Goal: Task Accomplishment & Management: Manage account settings

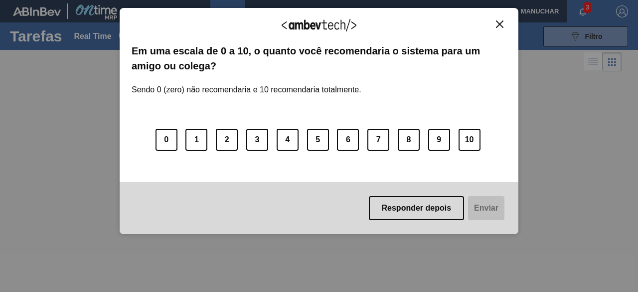
click at [501, 25] on img "Close" at bounding box center [499, 23] width 7 height 7
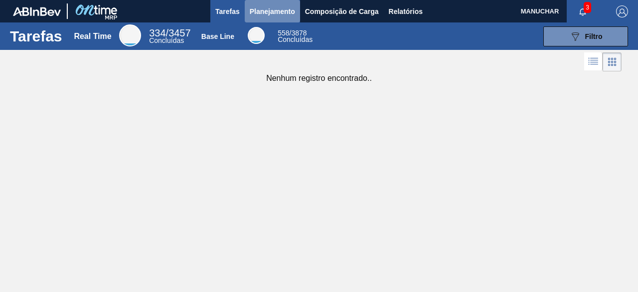
click at [268, 13] on span "Planejamento" at bounding box center [272, 11] width 45 height 12
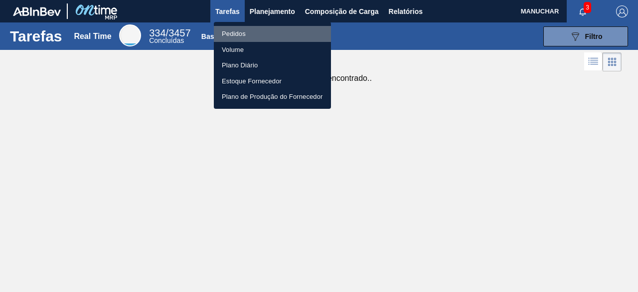
click at [230, 33] on li "Pedidos" at bounding box center [272, 34] width 117 height 16
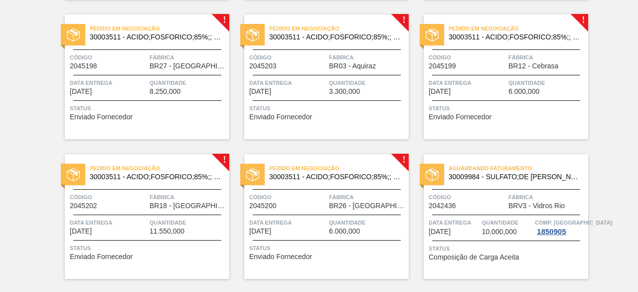
scroll to position [496, 0]
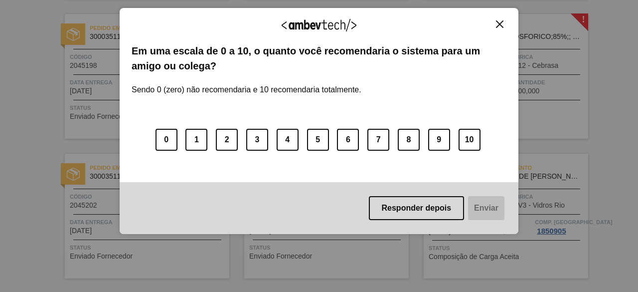
click at [497, 24] on img "Close" at bounding box center [499, 23] width 7 height 7
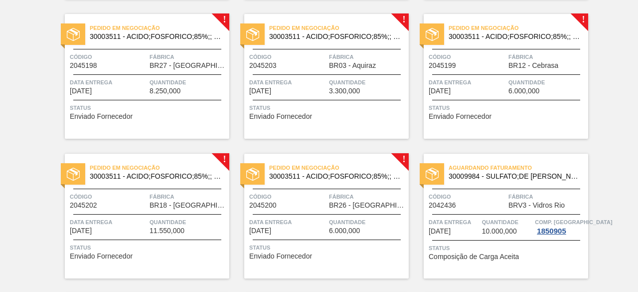
click at [203, 68] on span "BR27 - [GEOGRAPHIC_DATA]" at bounding box center [188, 65] width 77 height 7
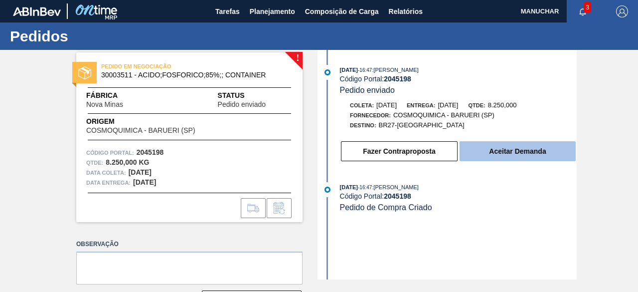
click at [494, 152] on button "Aceitar Demanda" at bounding box center [518, 151] width 116 height 20
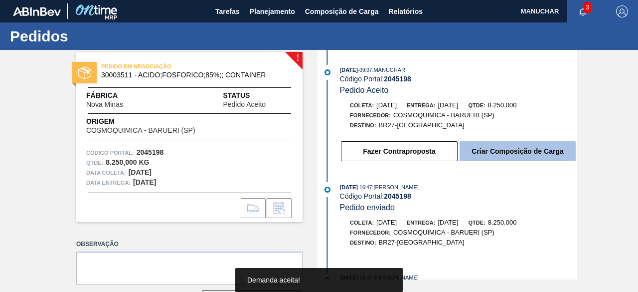
click at [524, 152] on button "Criar Composição de Carga" at bounding box center [518, 151] width 116 height 20
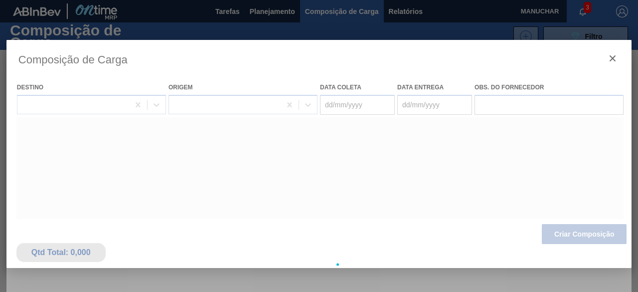
type coleta "[DATE]"
type Entrega "[DATE]"
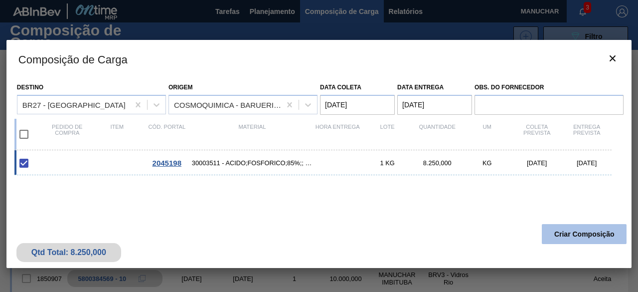
click at [587, 229] on button "Criar Composição" at bounding box center [584, 234] width 85 height 20
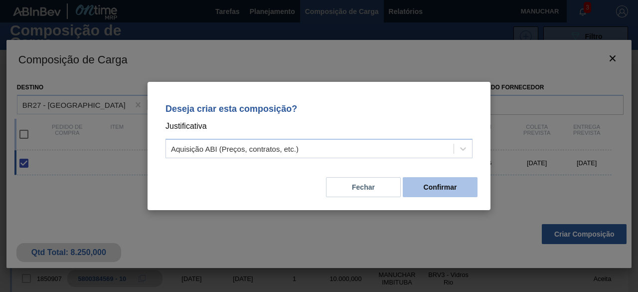
click at [426, 189] on button "Confirmar" at bounding box center [440, 187] width 75 height 20
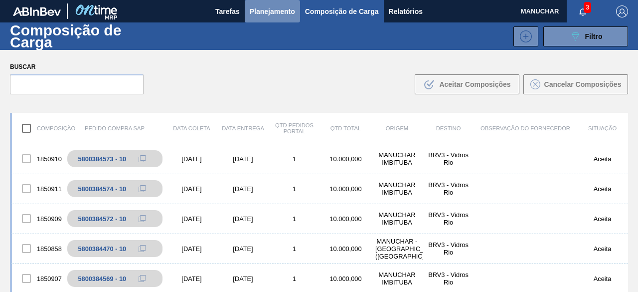
click at [282, 12] on span "Planejamento" at bounding box center [272, 11] width 45 height 12
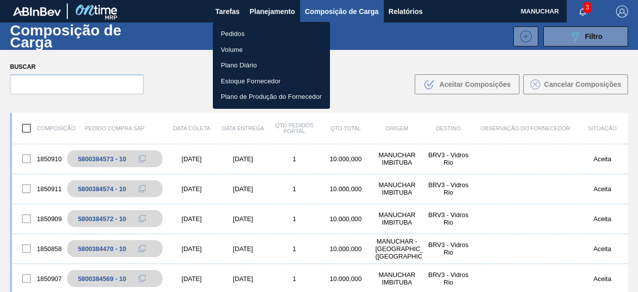
click at [235, 33] on li "Pedidos" at bounding box center [271, 34] width 117 height 16
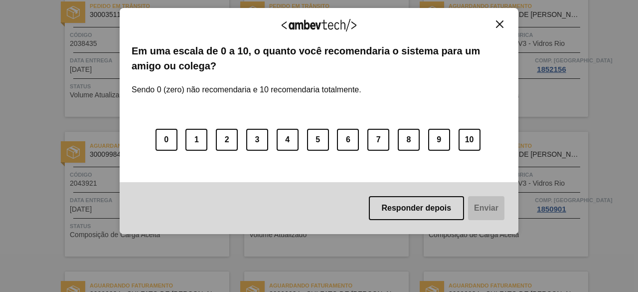
scroll to position [100, 0]
click at [502, 23] on img "Close" at bounding box center [499, 23] width 7 height 7
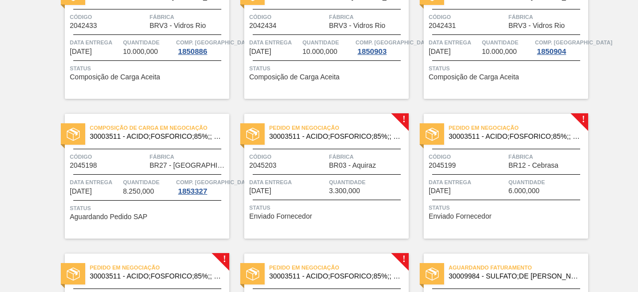
scroll to position [397, 0]
click at [352, 170] on div "Pedido em Negociação 30003511 - ACIDO;FOSFORICO;85%;; CONTAINER Código 2045203 …" at bounding box center [326, 175] width 165 height 125
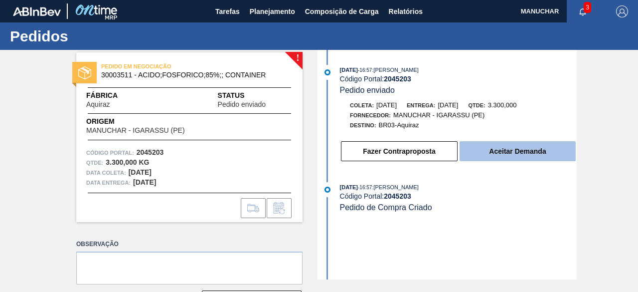
click at [493, 154] on button "Aceitar Demanda" at bounding box center [518, 151] width 116 height 20
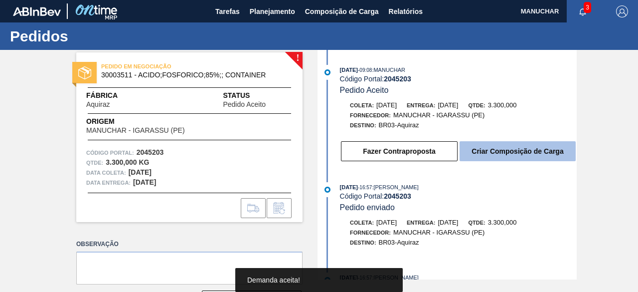
click at [477, 153] on button "Criar Composição de Carga" at bounding box center [518, 151] width 116 height 20
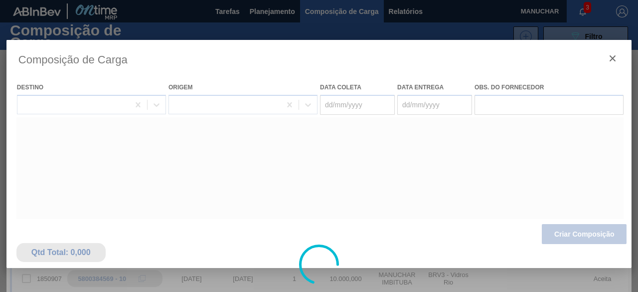
type coleta "[DATE]"
type Entrega "[DATE]"
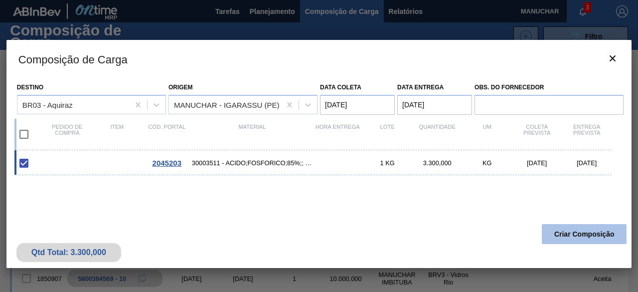
click at [571, 236] on button "Criar Composição" at bounding box center [584, 234] width 85 height 20
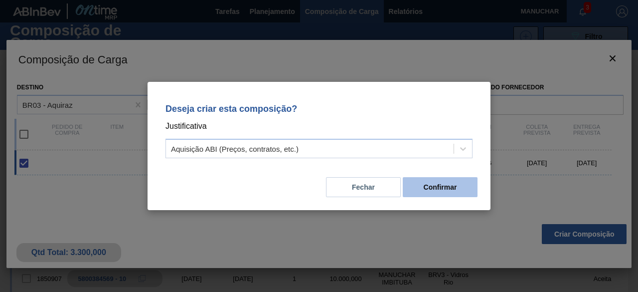
click at [437, 186] on button "Confirmar" at bounding box center [440, 187] width 75 height 20
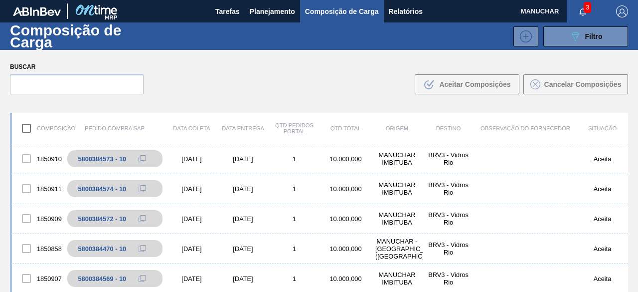
click at [321, 6] on span "Composição de Carga" at bounding box center [342, 11] width 74 height 12
click at [283, 13] on span "Planejamento" at bounding box center [272, 11] width 45 height 12
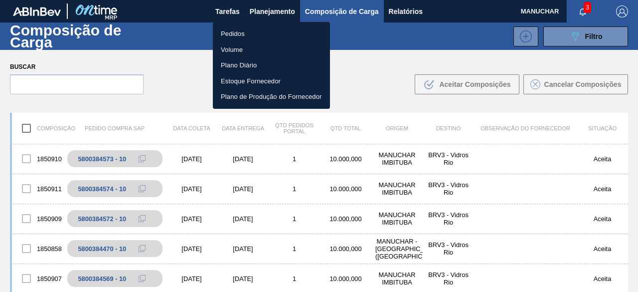
click at [229, 34] on li "Pedidos" at bounding box center [271, 34] width 117 height 16
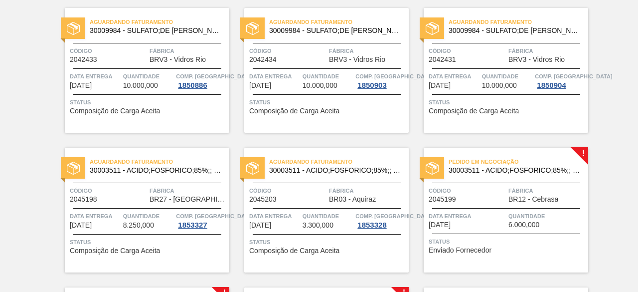
scroll to position [370, 0]
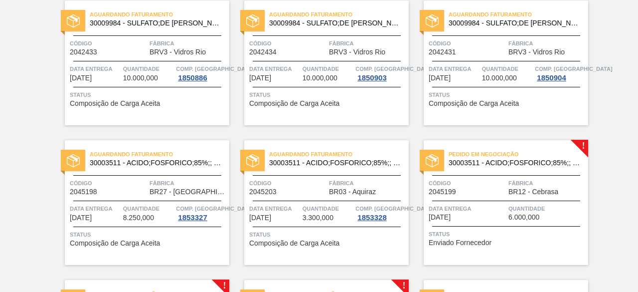
click at [487, 213] on span "Data Entrega" at bounding box center [467, 208] width 77 height 10
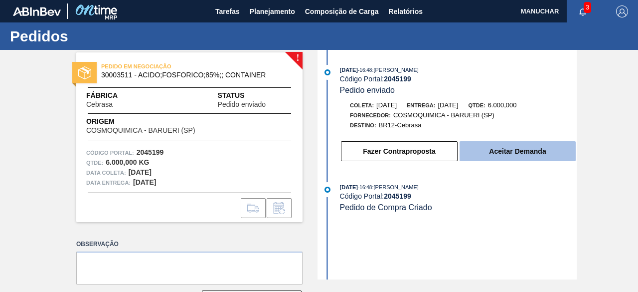
click at [476, 152] on button "Aceitar Demanda" at bounding box center [518, 151] width 116 height 20
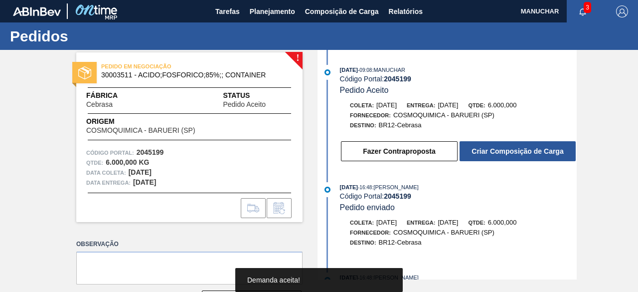
click at [476, 152] on button "Criar Composição de Carga" at bounding box center [518, 151] width 116 height 20
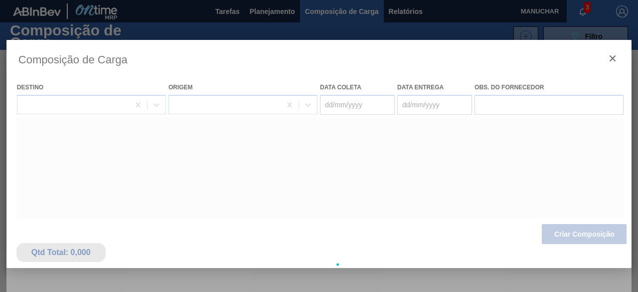
type coleta "[DATE]"
type Entrega "[DATE]"
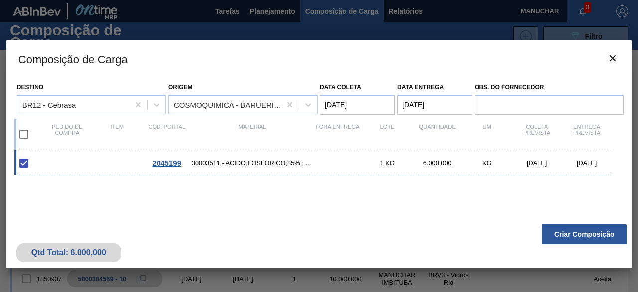
click at [565, 237] on button "Criar Composição" at bounding box center [584, 234] width 85 height 20
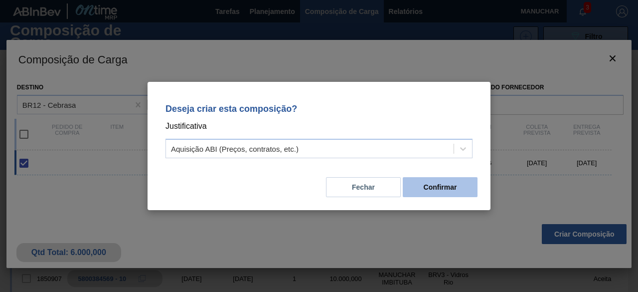
click at [436, 184] on button "Confirmar" at bounding box center [440, 187] width 75 height 20
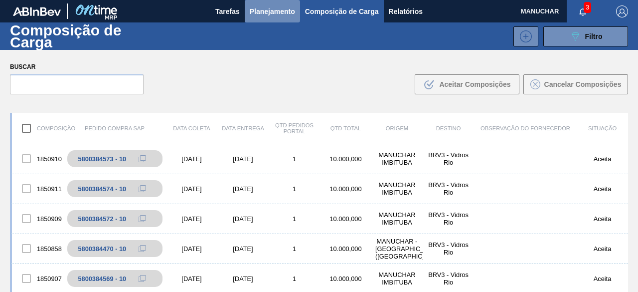
click at [281, 13] on span "Planejamento" at bounding box center [272, 11] width 45 height 12
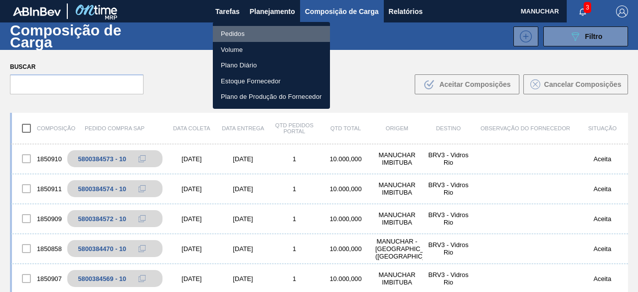
click at [234, 33] on li "Pedidos" at bounding box center [271, 34] width 117 height 16
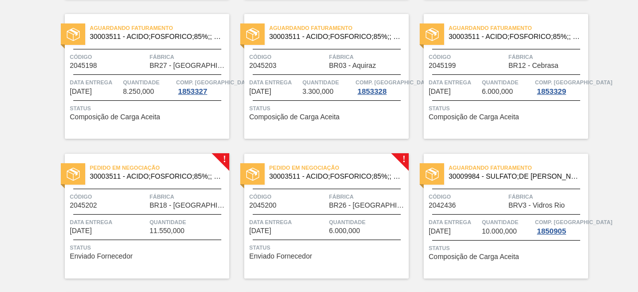
scroll to position [497, 0]
click at [180, 196] on span "Fábrica" at bounding box center [188, 196] width 77 height 10
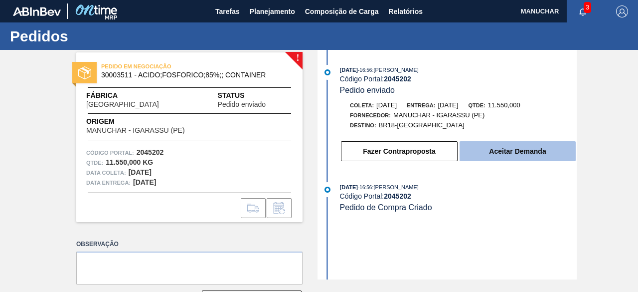
click at [510, 158] on button "Aceitar Demanda" at bounding box center [518, 151] width 116 height 20
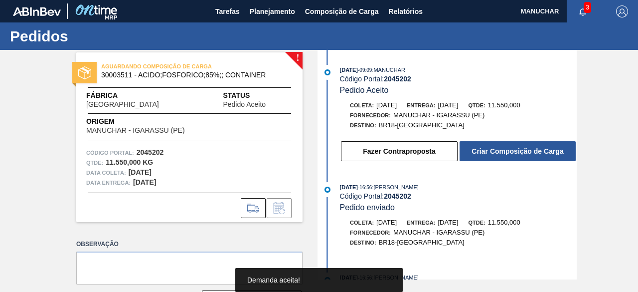
click at [504, 153] on button "Criar Composição de Carga" at bounding box center [518, 151] width 116 height 20
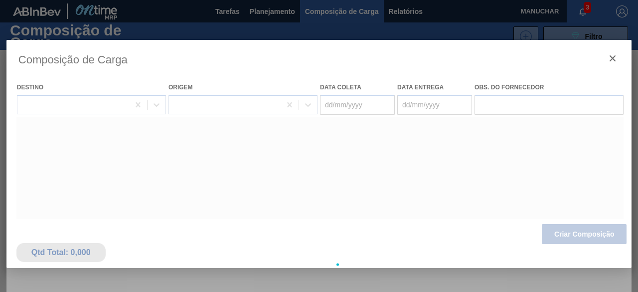
type coleta "[DATE]"
type Entrega "[DATE]"
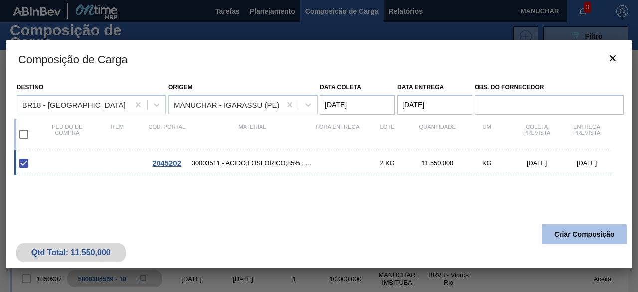
click at [562, 235] on button "Criar Composição" at bounding box center [584, 234] width 85 height 20
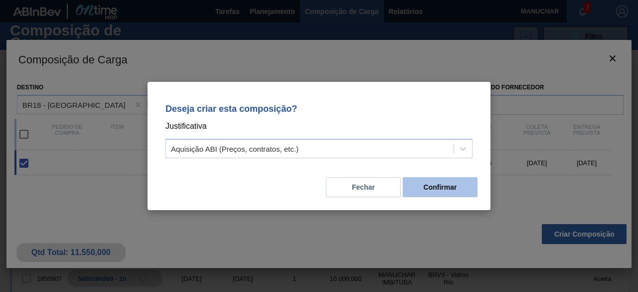
click at [457, 191] on button "Confirmar" at bounding box center [440, 187] width 75 height 20
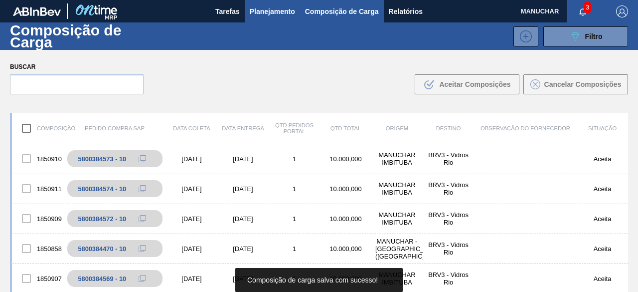
click at [265, 6] on span "Planejamento" at bounding box center [272, 11] width 45 height 12
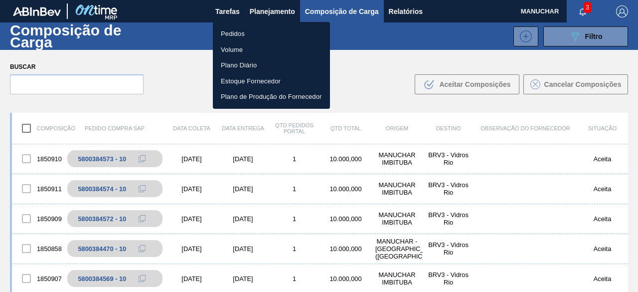
click at [239, 34] on li "Pedidos" at bounding box center [271, 34] width 117 height 16
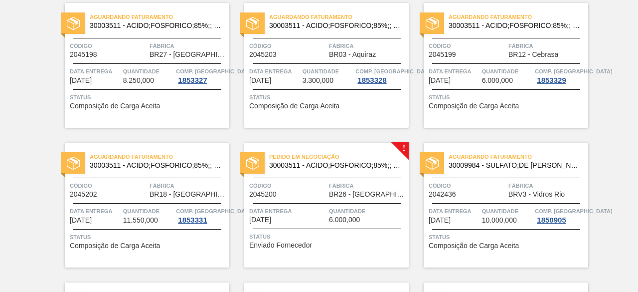
scroll to position [508, 0]
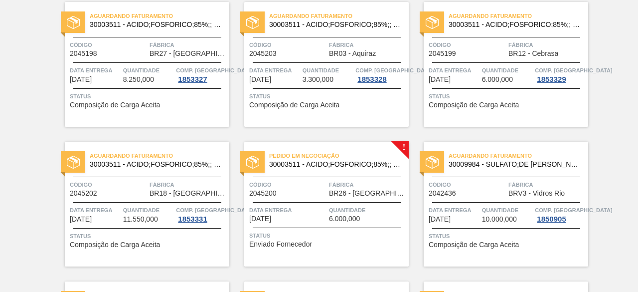
click at [328, 222] on div "Pedido em Negociação 30003511 - ACIDO;FOSFORICO;85%;; CONTAINER Código 2045200 …" at bounding box center [326, 204] width 165 height 125
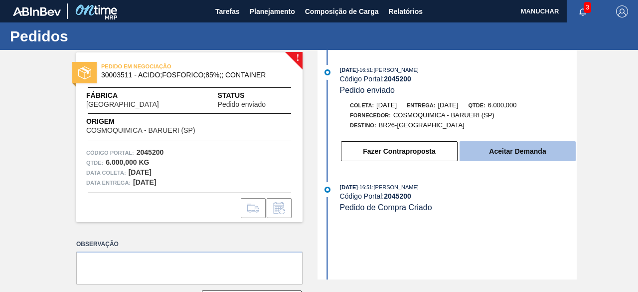
click at [486, 154] on button "Aceitar Demanda" at bounding box center [518, 151] width 116 height 20
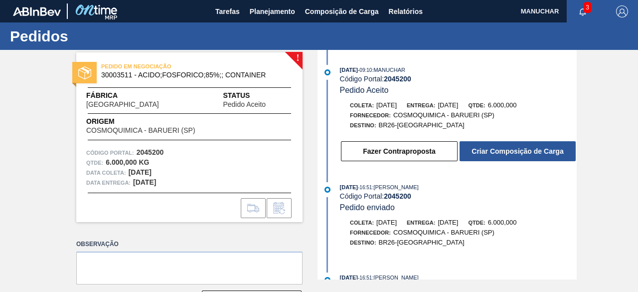
click at [486, 154] on button "Criar Composição de Carga" at bounding box center [518, 151] width 116 height 20
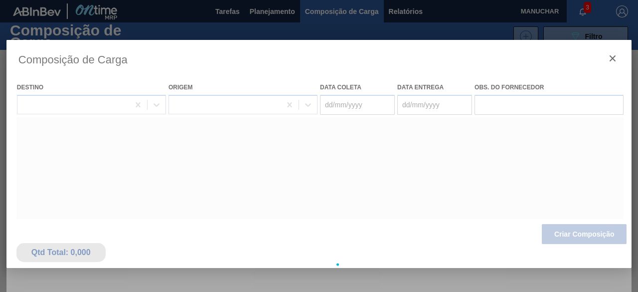
type coleta "[DATE]"
type Entrega "[DATE]"
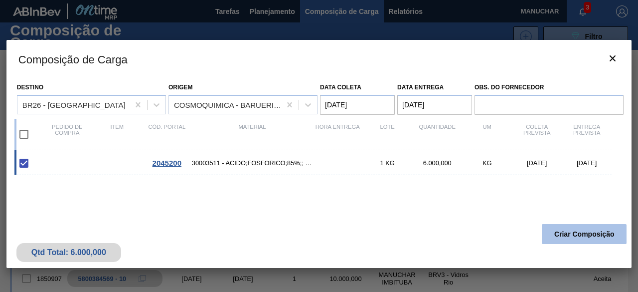
click at [566, 230] on button "Criar Composição" at bounding box center [584, 234] width 85 height 20
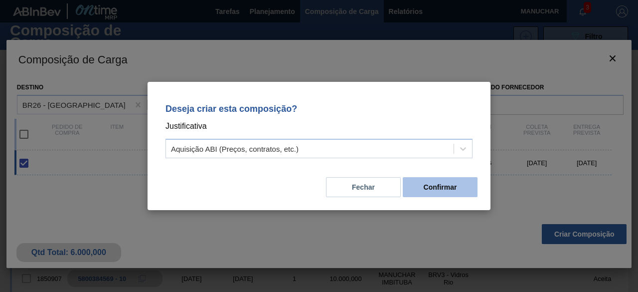
click at [428, 191] on button "Confirmar" at bounding box center [440, 187] width 75 height 20
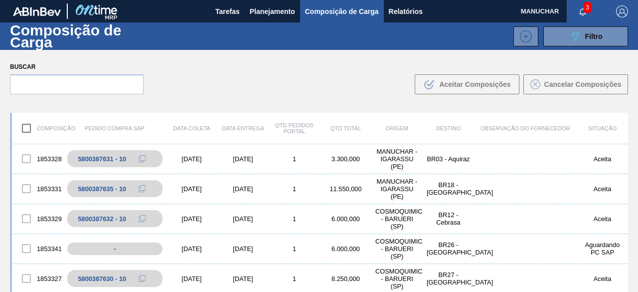
scroll to position [240, 0]
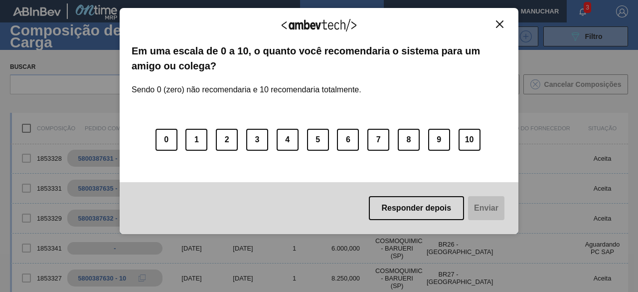
click at [496, 25] on button "Close" at bounding box center [499, 24] width 13 height 8
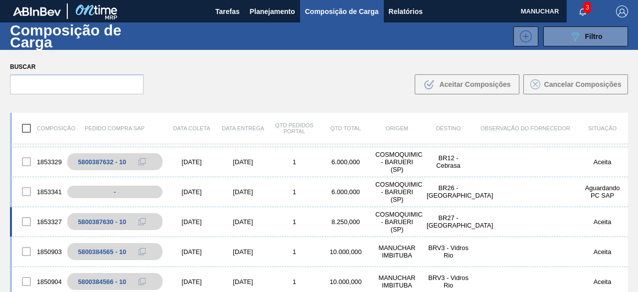
scroll to position [296, 0]
click at [197, 228] on div "1853327 5800387630 - 10 [DATE] [DATE] 1 8.250,000 COSMOQUIMICA - BARUERI ([GEOG…" at bounding box center [319, 222] width 618 height 30
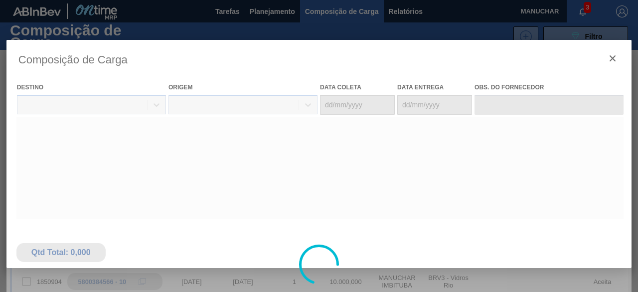
type coleta "[DATE]"
type Entrega "[DATE]"
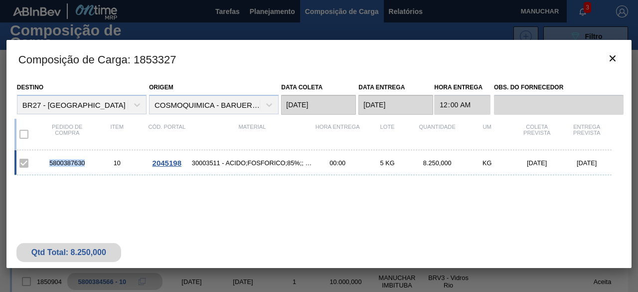
drag, startPoint x: 86, startPoint y: 165, endPoint x: 47, endPoint y: 162, distance: 39.5
click at [47, 162] on div "5800387630" at bounding box center [67, 162] width 50 height 7
copy div "5800387630"
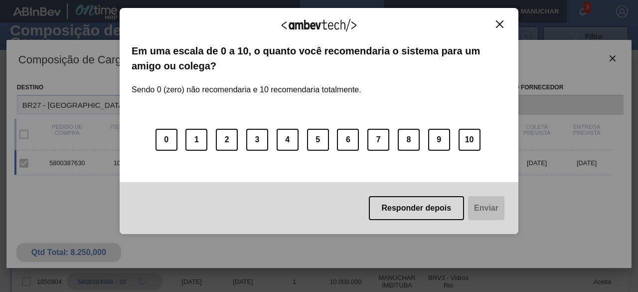
click at [498, 28] on div "Agradecemos seu feedback!" at bounding box center [319, 31] width 375 height 23
click at [499, 23] on img "Close" at bounding box center [499, 23] width 7 height 7
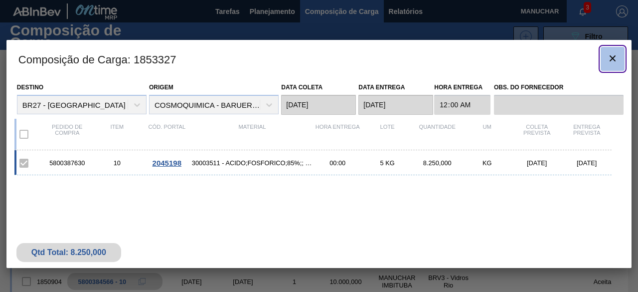
click at [615, 58] on icon "botão de ícone" at bounding box center [613, 58] width 12 height 12
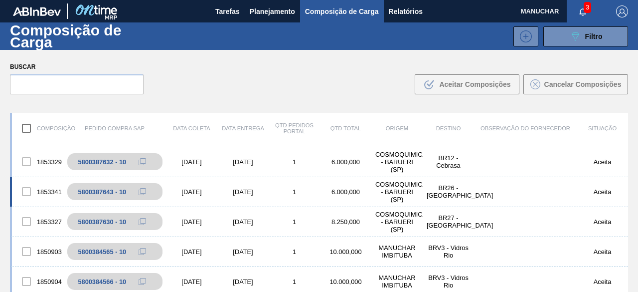
click at [305, 188] on div "1" at bounding box center [294, 191] width 51 height 7
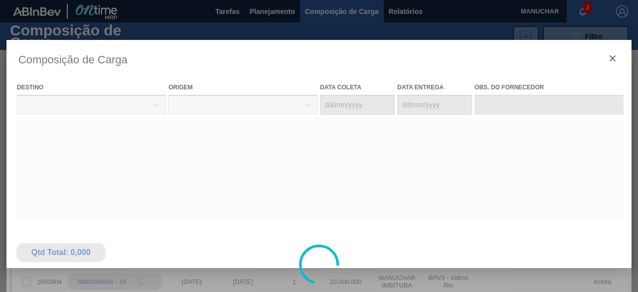
type coleta "[DATE]"
type Entrega "[DATE]"
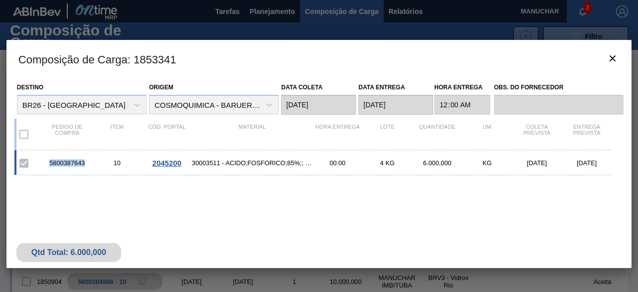
drag, startPoint x: 87, startPoint y: 160, endPoint x: 48, endPoint y: 161, distance: 38.9
click at [48, 161] on div "5800387643" at bounding box center [67, 162] width 50 height 7
copy div "5800387643"
click at [613, 56] on icon "botão de ícone" at bounding box center [613, 58] width 12 height 12
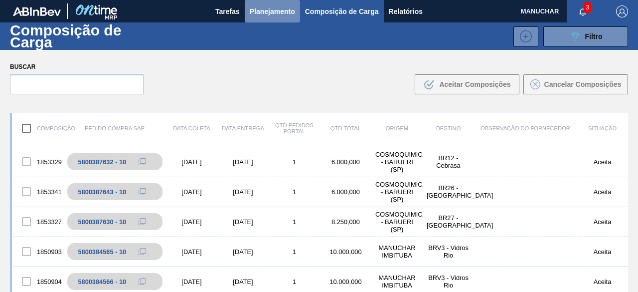
click at [267, 10] on span "Planejamento" at bounding box center [272, 11] width 45 height 12
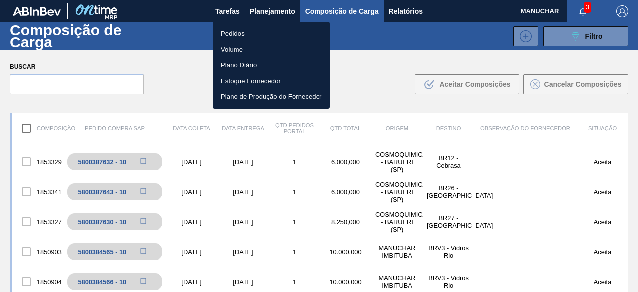
click at [229, 33] on li "Pedidos" at bounding box center [271, 34] width 117 height 16
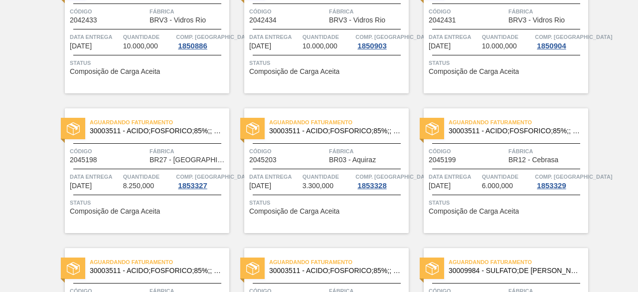
scroll to position [443, 0]
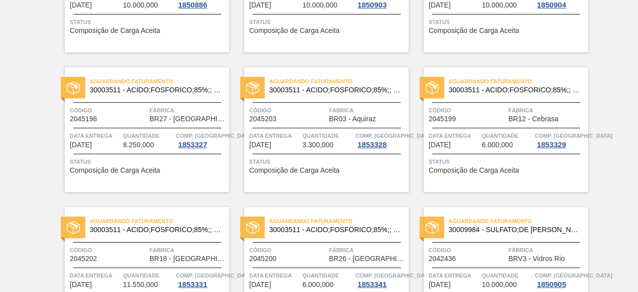
click at [487, 83] on span "Aguardando Faturamento" at bounding box center [519, 81] width 140 height 10
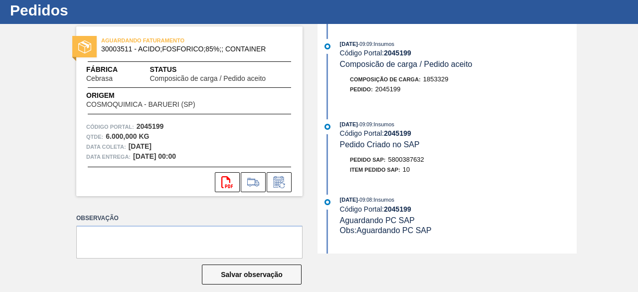
scroll to position [26, 0]
click at [233, 236] on textarea at bounding box center [189, 241] width 226 height 33
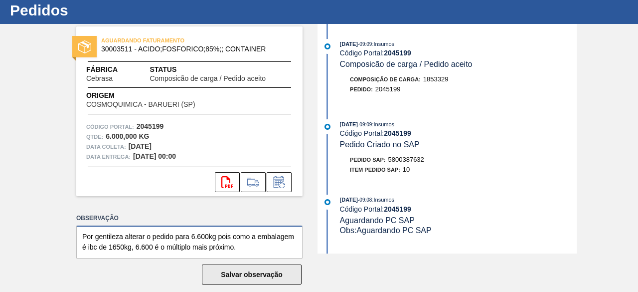
type textarea "Por gentileza alterar o pedido para 6.600kg pois como a embalagem é ibc de 1650…"
click at [238, 269] on button "Salvar observação" at bounding box center [252, 274] width 100 height 20
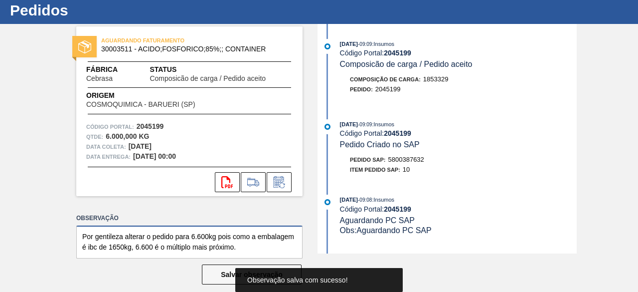
drag, startPoint x: 241, startPoint y: 249, endPoint x: 54, endPoint y: 217, distance: 190.1
click at [54, 217] on div "AGUARDANDO FATURAMENTO 30003511 - ACIDO;FOSFORICO;85%;; CONTAINER Fábrica Cebra…" at bounding box center [319, 138] width 638 height 229
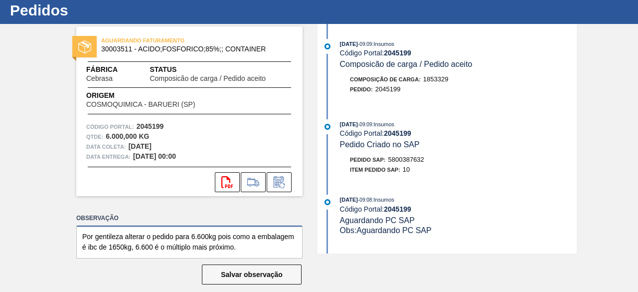
scroll to position [0, 0]
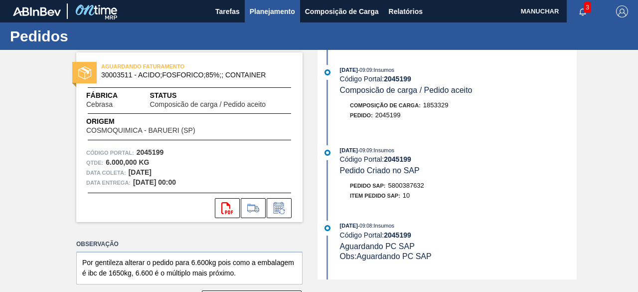
click at [272, 10] on span "Planejamento" at bounding box center [272, 11] width 45 height 12
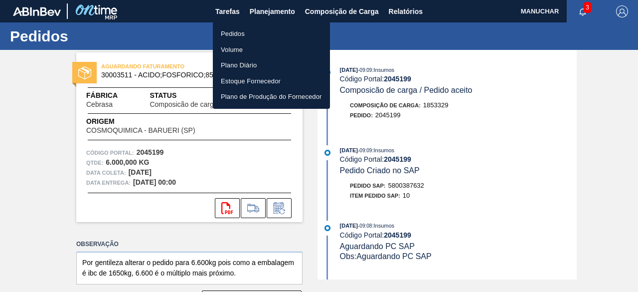
click at [239, 35] on li "Pedidos" at bounding box center [271, 34] width 117 height 16
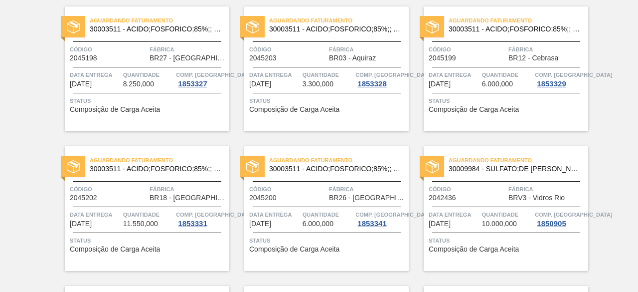
scroll to position [503, 0]
click at [295, 190] on span "Código" at bounding box center [287, 189] width 77 height 10
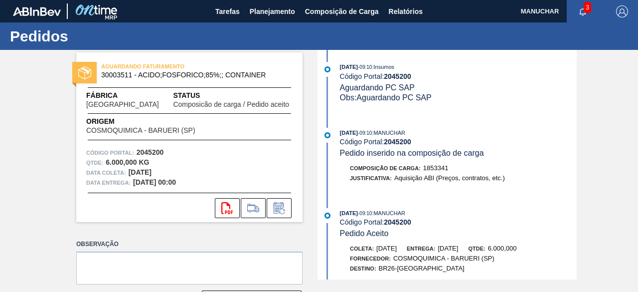
scroll to position [323, 0]
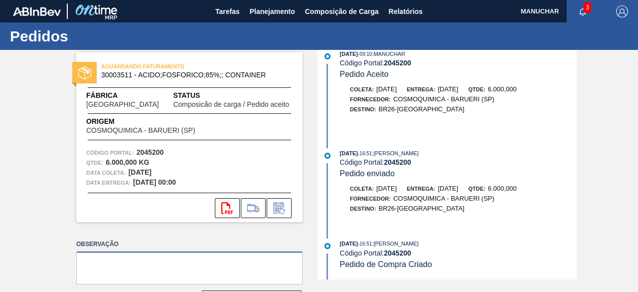
click at [224, 261] on textarea at bounding box center [189, 267] width 226 height 33
paste textarea "Por gentileza alterar o pedido para 6.600kg pois como a embalagem é ibc de 1650…"
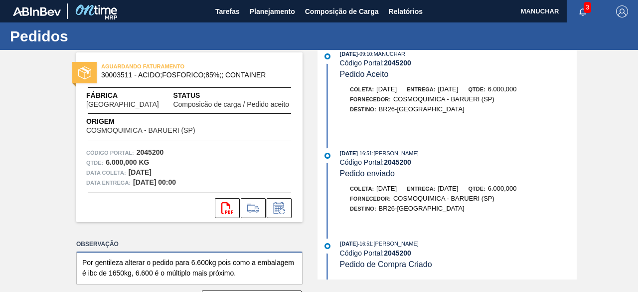
scroll to position [37, 0]
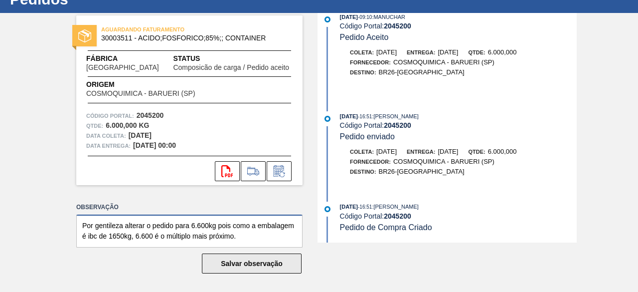
type textarea "Por gentileza alterar o pedido para 6.600kg pois como a embalagem é ibc de 1650…"
click at [227, 264] on button "Salvar observação" at bounding box center [252, 263] width 100 height 20
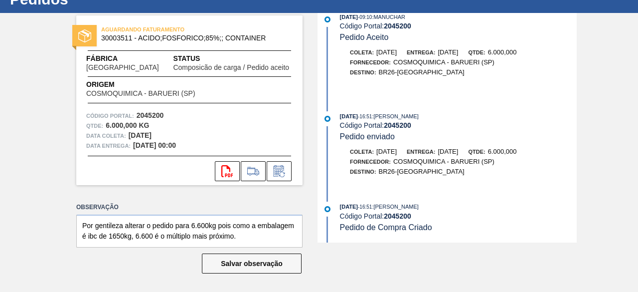
scroll to position [0, 0]
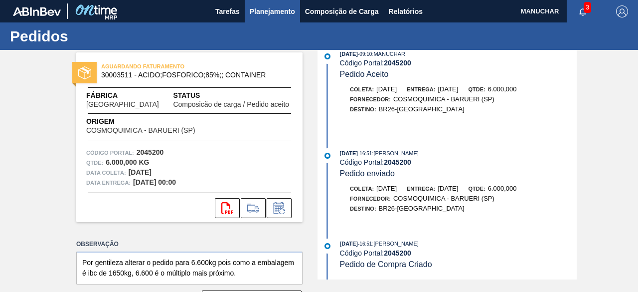
click at [275, 12] on span "Planejamento" at bounding box center [272, 11] width 45 height 12
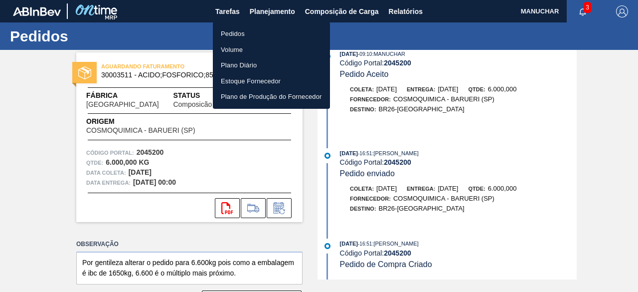
click at [346, 14] on div at bounding box center [319, 146] width 638 height 292
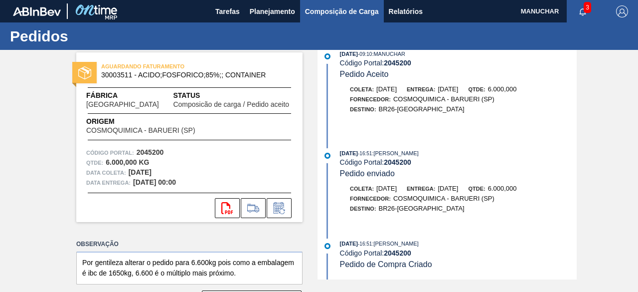
click at [346, 14] on span "Composição de Carga" at bounding box center [342, 11] width 74 height 12
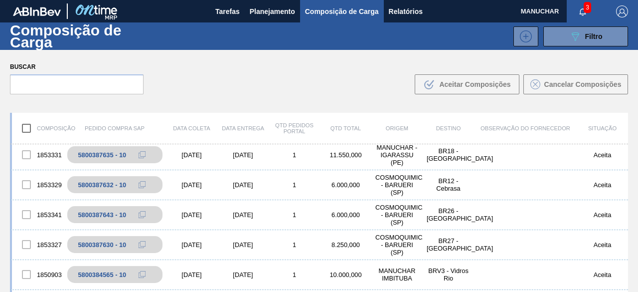
scroll to position [274, 0]
click at [170, 212] on div "[DATE]" at bounding box center [191, 213] width 51 height 7
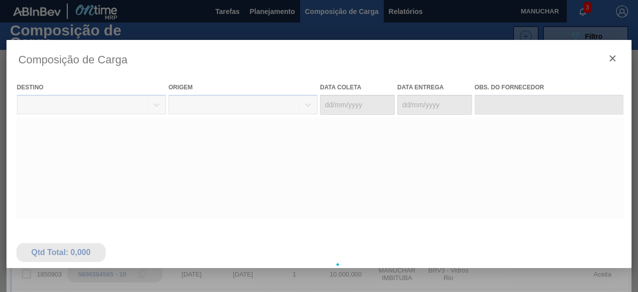
type coleta "[DATE]"
type Entrega "[DATE]"
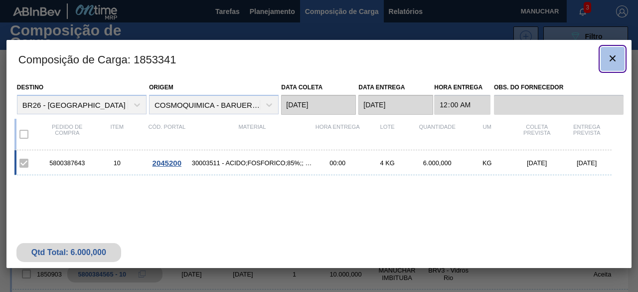
click at [610, 58] on icon "botão de ícone" at bounding box center [613, 58] width 12 height 12
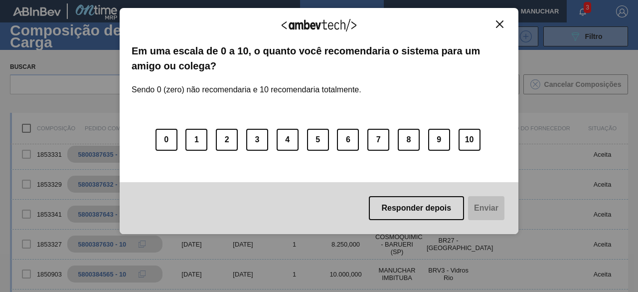
click at [495, 24] on button "Close" at bounding box center [499, 24] width 13 height 8
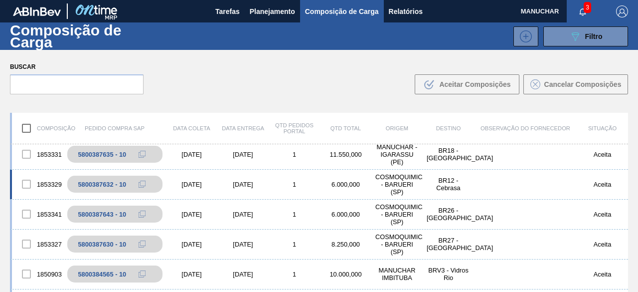
click at [298, 181] on div "1" at bounding box center [294, 183] width 51 height 7
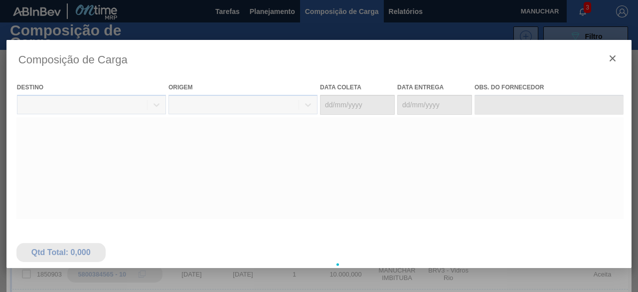
type coleta "[DATE]"
type Entrega "[DATE]"
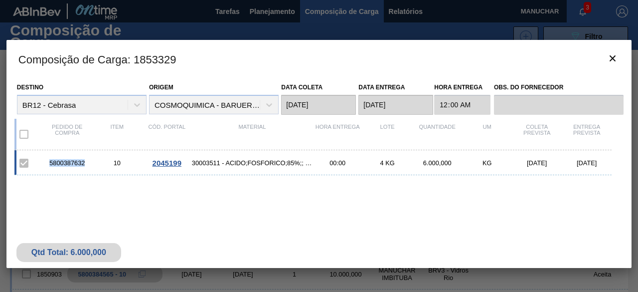
drag, startPoint x: 87, startPoint y: 164, endPoint x: 50, endPoint y: 166, distance: 36.9
click at [50, 166] on div "5800387632" at bounding box center [67, 162] width 50 height 7
copy div "5800387632"
click at [614, 56] on icon "botão de ícone" at bounding box center [613, 58] width 6 height 6
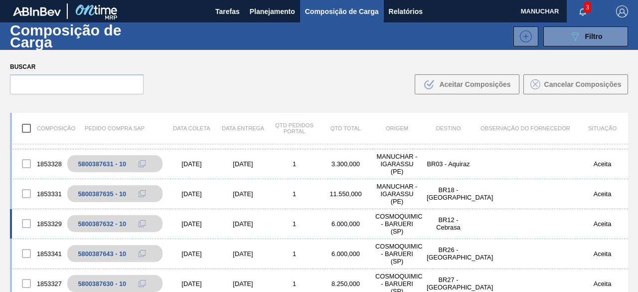
scroll to position [234, 0]
click at [254, 194] on div "[DATE]" at bounding box center [242, 193] width 51 height 7
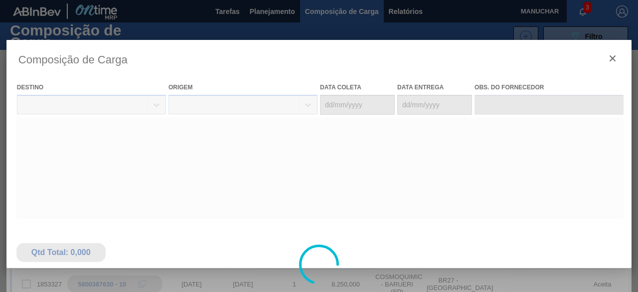
type coleta "[DATE]"
type Entrega "[DATE]"
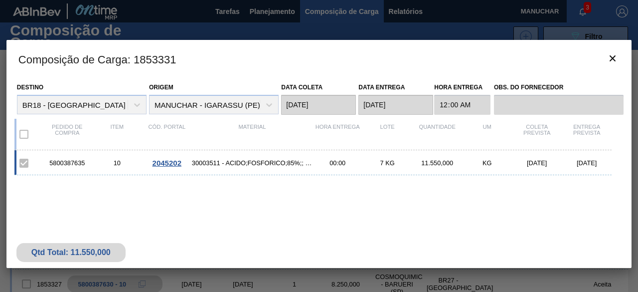
click at [283, 201] on div "5800387635 10 2045202 30003511 - ACIDO;FOSFORICO;85%;; CONTAINER 00:00 7 KG 11.…" at bounding box center [316, 205] width 605 height 111
drag, startPoint x: 86, startPoint y: 163, endPoint x: 49, endPoint y: 162, distance: 36.9
click at [49, 162] on div "5800387635" at bounding box center [67, 162] width 50 height 7
copy div "5800387635"
click at [610, 57] on icon "botão de ícone" at bounding box center [613, 58] width 12 height 12
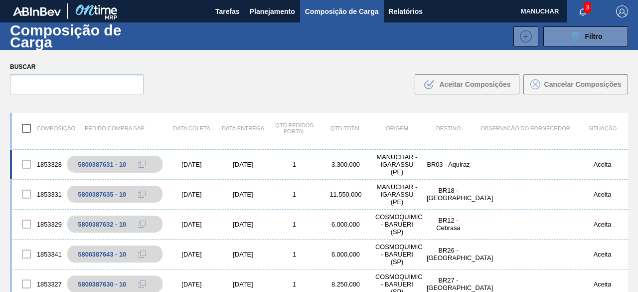
click at [361, 159] on div "1853328 5800387631 - 10 [DATE] [DATE] 1 3.300,000 MANUCHAR - IGARASSU (PE) BR03…" at bounding box center [319, 165] width 618 height 30
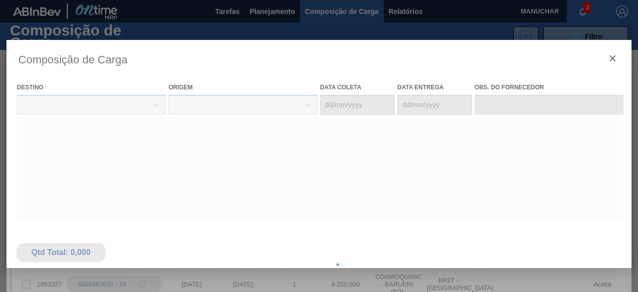
type coleta "[DATE]"
type Entrega "[DATE]"
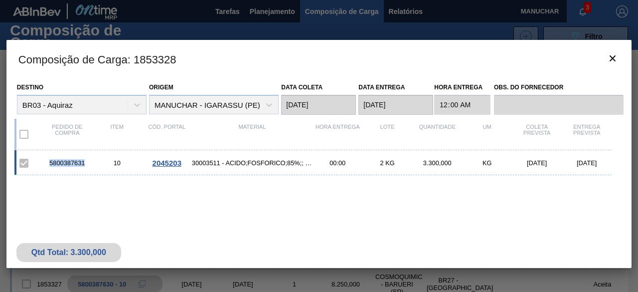
drag, startPoint x: 85, startPoint y: 161, endPoint x: 48, endPoint y: 161, distance: 36.9
click at [48, 161] on div "5800387631" at bounding box center [67, 162] width 50 height 7
copy div "5800387631"
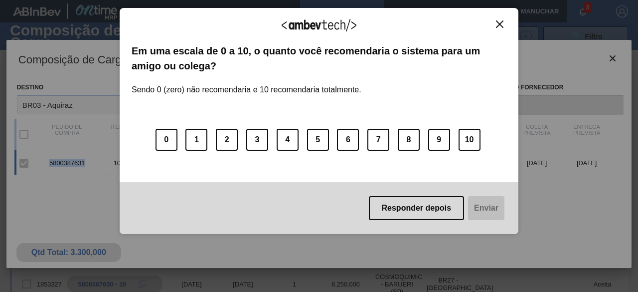
click at [499, 22] on img "Close" at bounding box center [499, 23] width 7 height 7
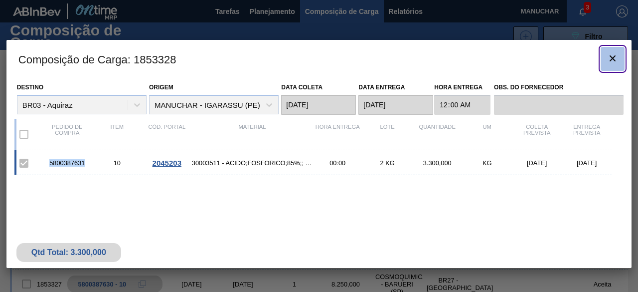
click at [619, 61] on button "botão de ícone" at bounding box center [613, 59] width 24 height 24
